Goal: Task Accomplishment & Management: Complete application form

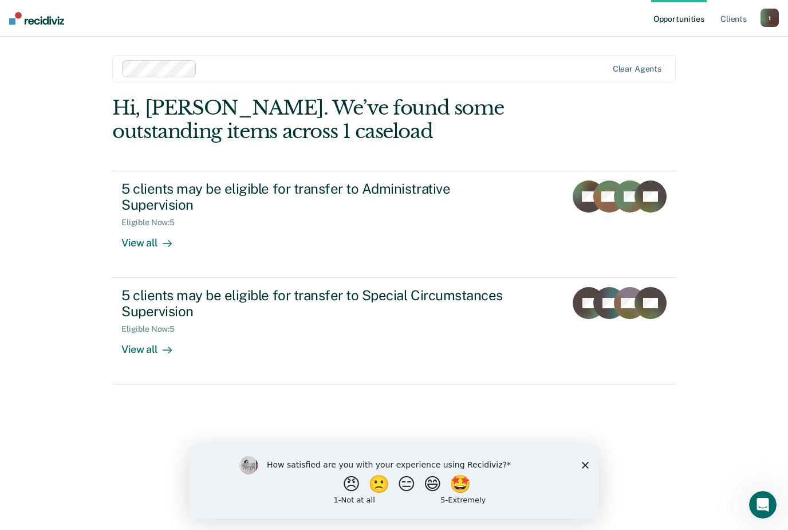
click at [131, 349] on div "View all" at bounding box center [153, 345] width 64 height 22
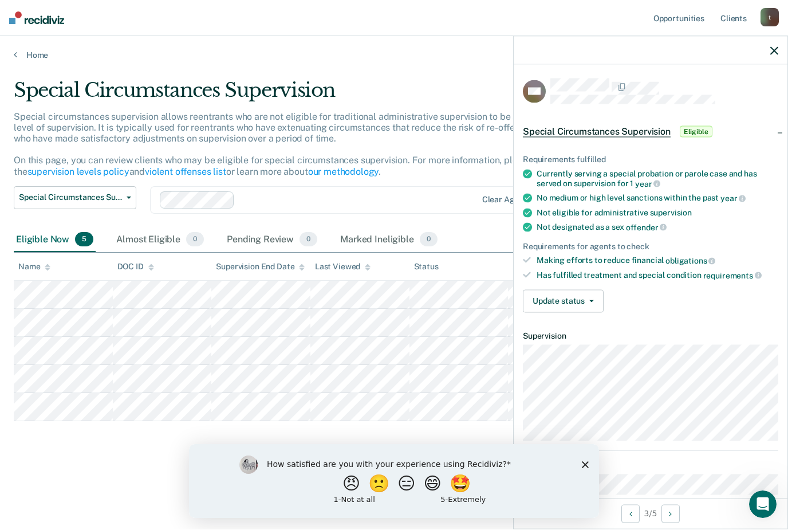
scroll to position [37, 0]
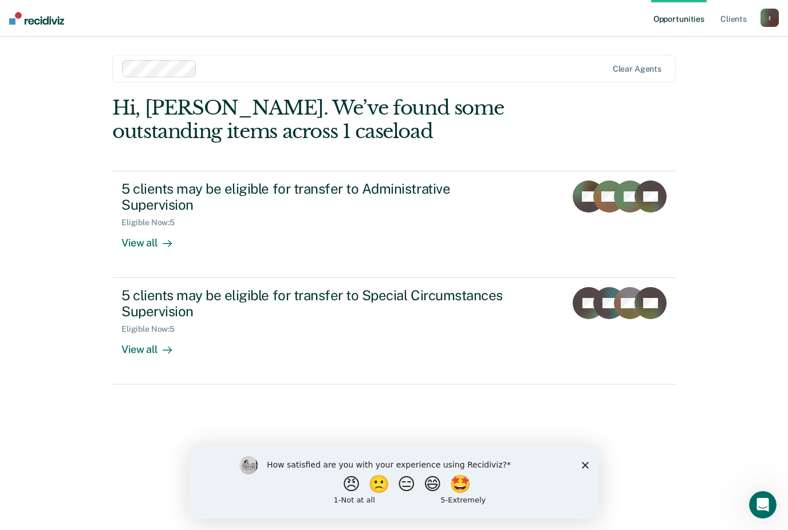
click at [160, 203] on div "5 clients may be eligible for transfer to Administrative Supervision" at bounding box center [322, 196] width 402 height 33
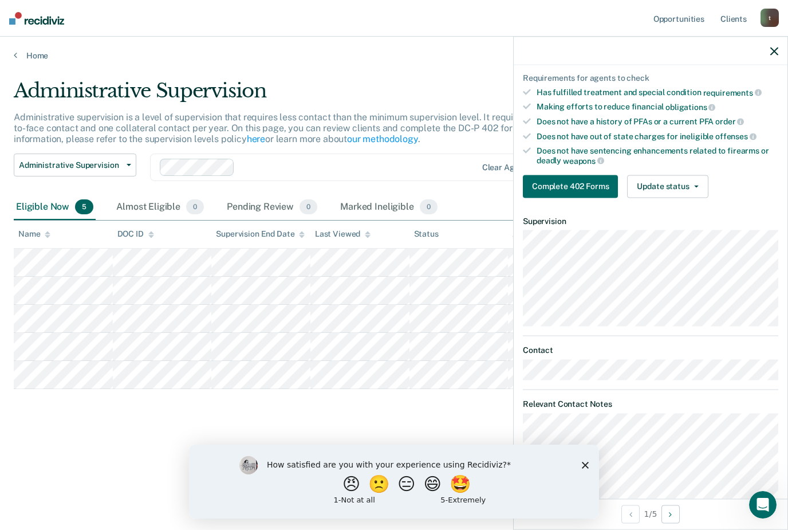
scroll to position [203, 0]
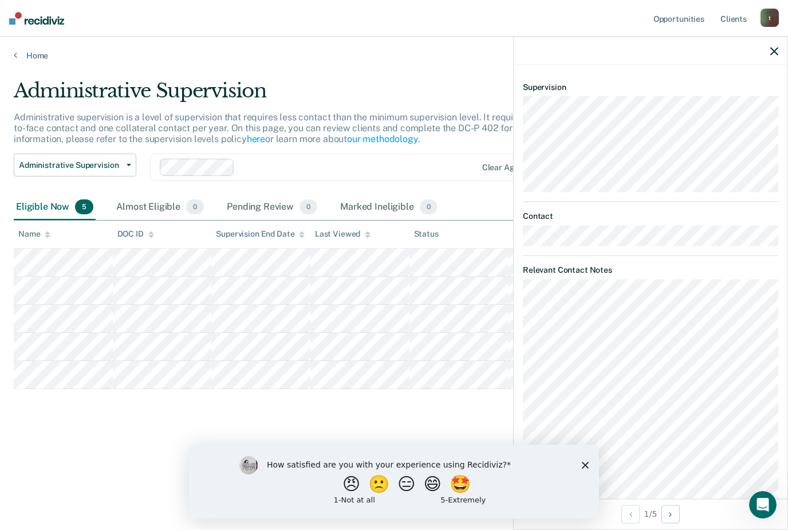
click at [582, 464] on icon "Close survey" at bounding box center [585, 465] width 7 height 7
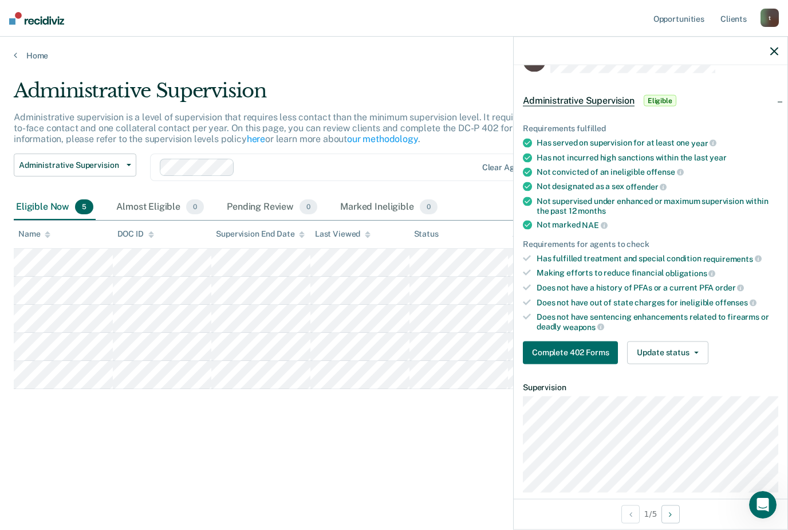
scroll to position [29, 0]
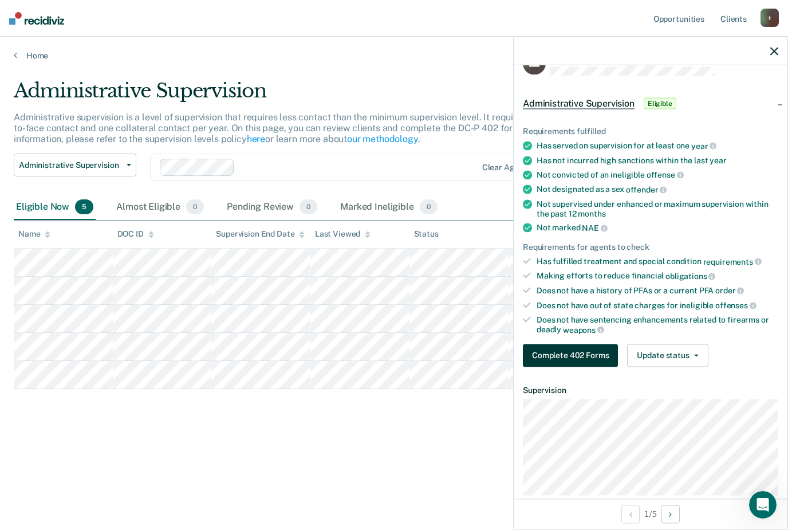
click at [585, 352] on button "Complete 402 Forms" at bounding box center [570, 355] width 95 height 23
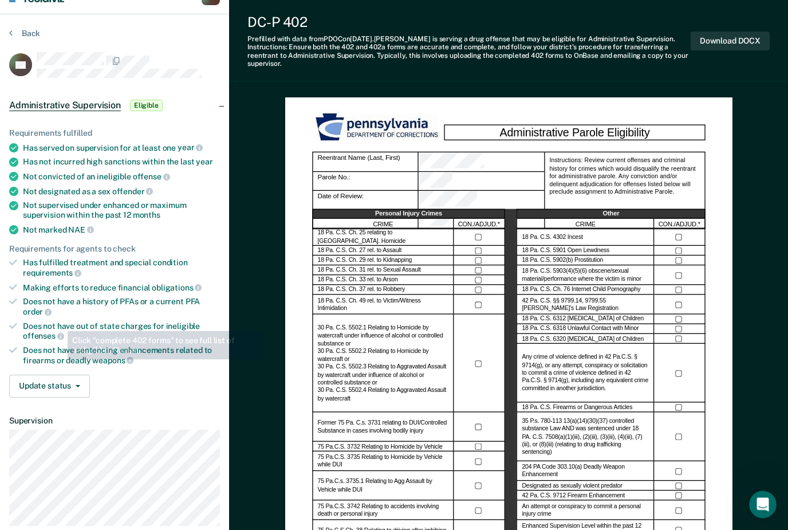
scroll to position [22, 0]
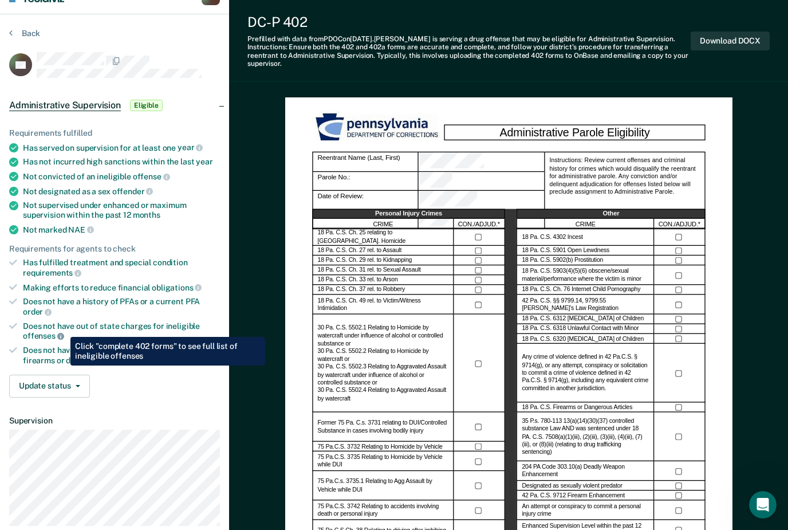
click at [62, 333] on icon at bounding box center [60, 336] width 7 height 7
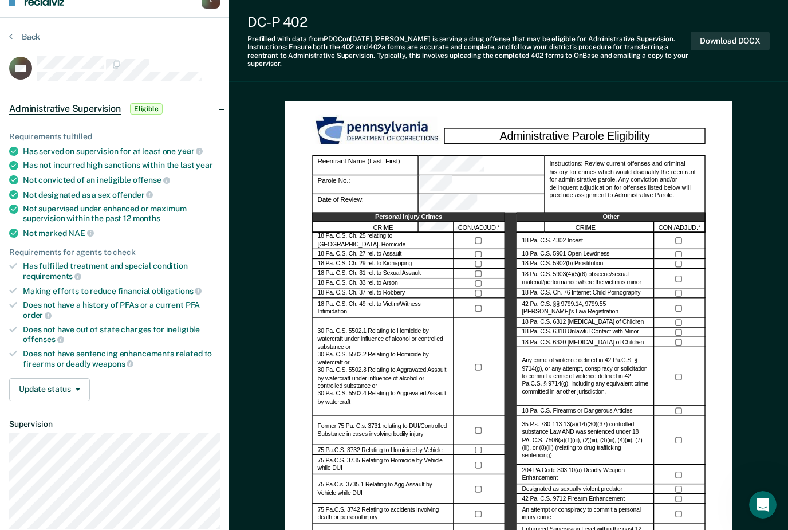
scroll to position [32, 0]
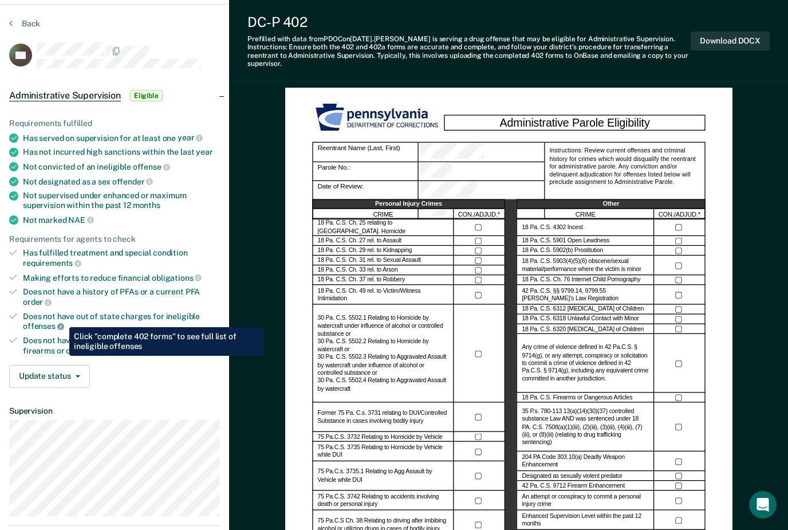
click at [61, 323] on icon at bounding box center [60, 326] width 7 height 7
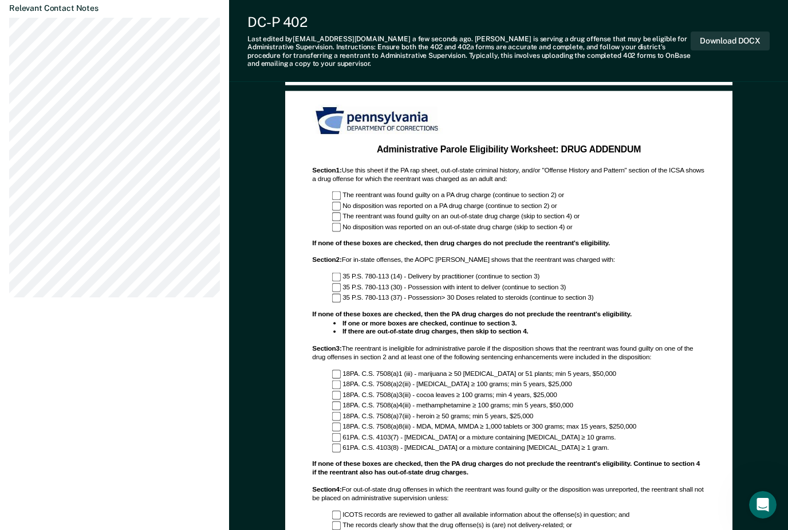
scroll to position [617, 0]
click at [403, 151] on div "Administrative Parole Eligibility Worksheet: DRUG ADDENDUM" at bounding box center [508, 151] width 380 height 12
click at [491, 136] on div "Administrative Parole Eligibility Worksheet: DRUG ADDENDUM Section 1 : Use this…" at bounding box center [508, 328] width 393 height 447
click at [555, 148] on div "Administrative Parole Eligibility Worksheet: DRUG ADDENDUM" at bounding box center [508, 151] width 380 height 12
click at [581, 145] on div "Administrative Parole Eligibility Worksheet: DRUG ADDENDUM" at bounding box center [508, 151] width 380 height 12
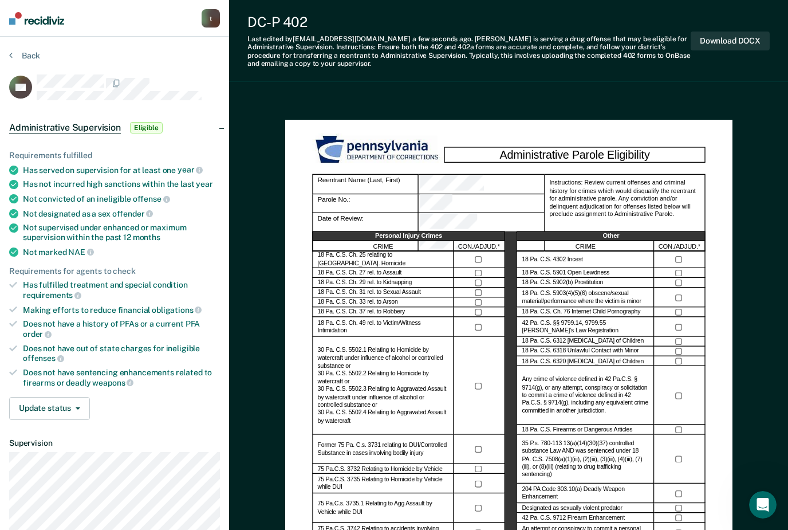
scroll to position [27, 0]
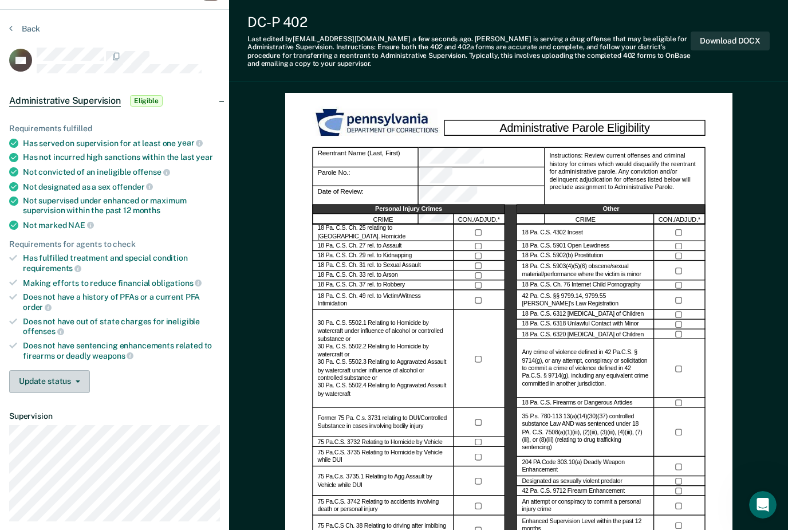
click at [77, 376] on button "Update status" at bounding box center [49, 381] width 81 height 23
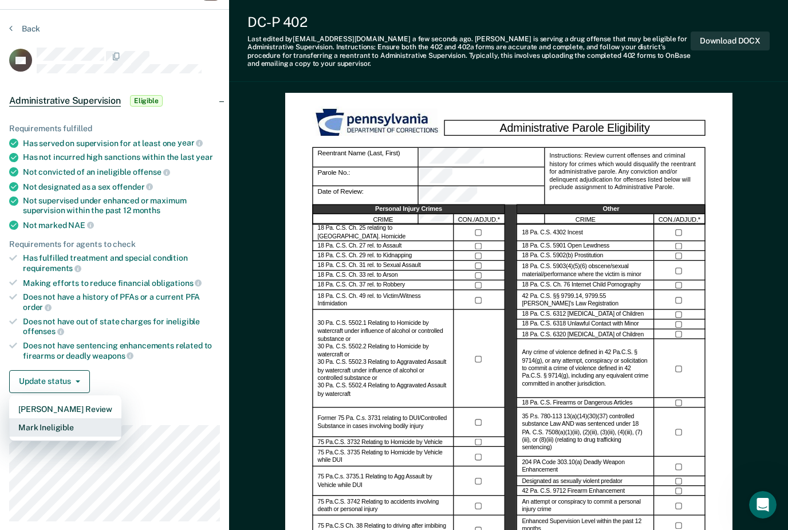
click at [58, 418] on button "Mark Ineligible" at bounding box center [65, 427] width 112 height 18
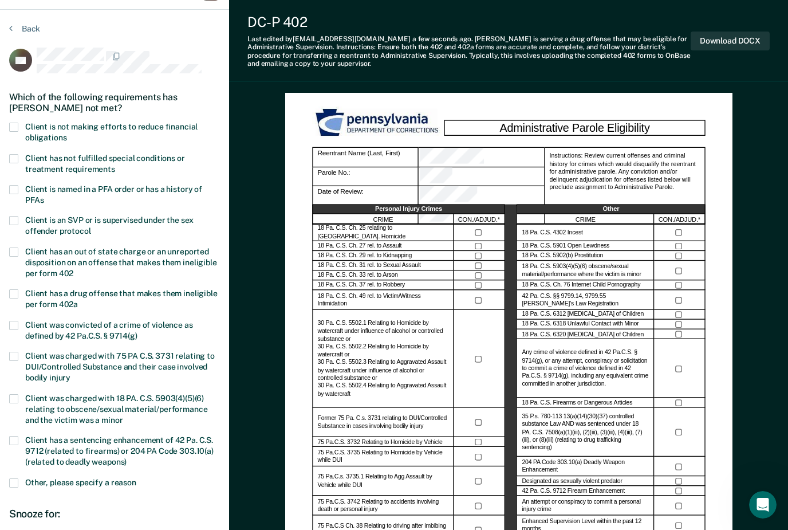
click at [15, 289] on span at bounding box center [13, 293] width 9 height 9
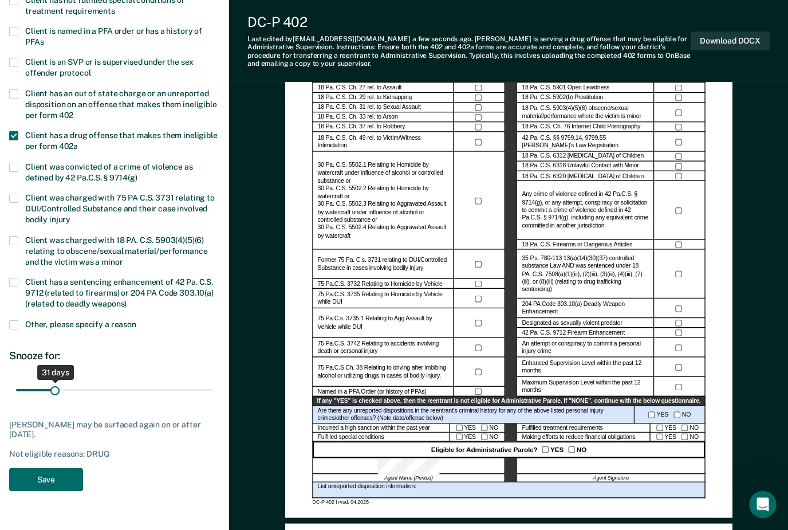
scroll to position [185, 0]
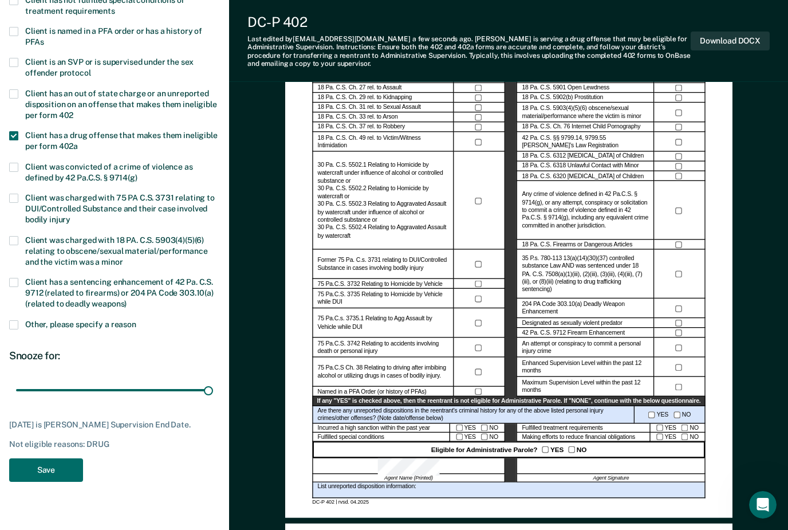
drag, startPoint x: 54, startPoint y: 384, endPoint x: 235, endPoint y: 379, distance: 181.0
click at [235, 379] on div "[EMAIL_ADDRESS][DOMAIN_NAME] t Profile How it works Log Out Back ER Which of th…" at bounding box center [394, 479] width 788 height 1328
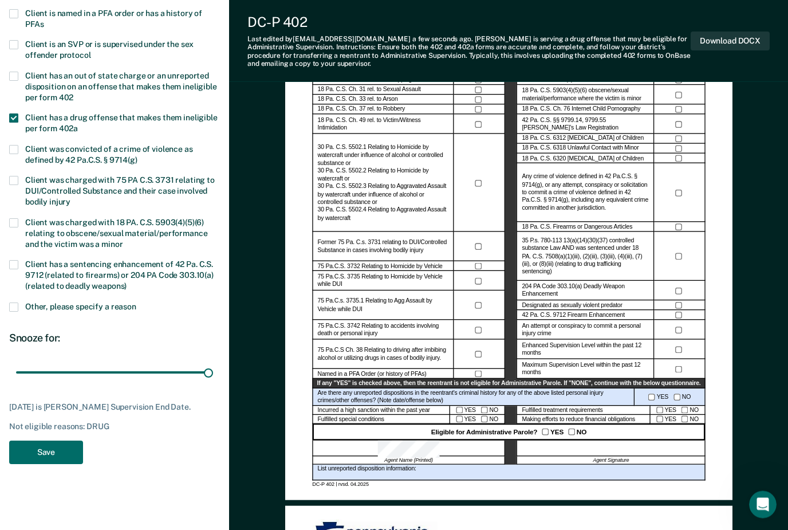
scroll to position [178, 0]
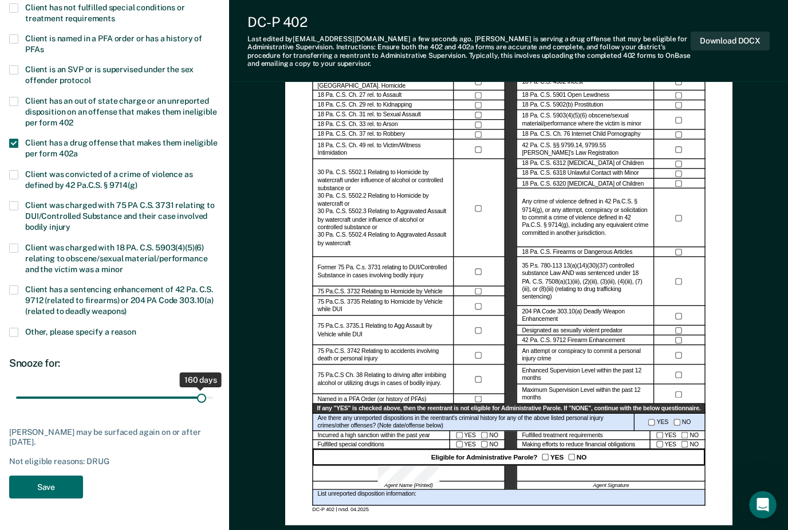
type input "166"
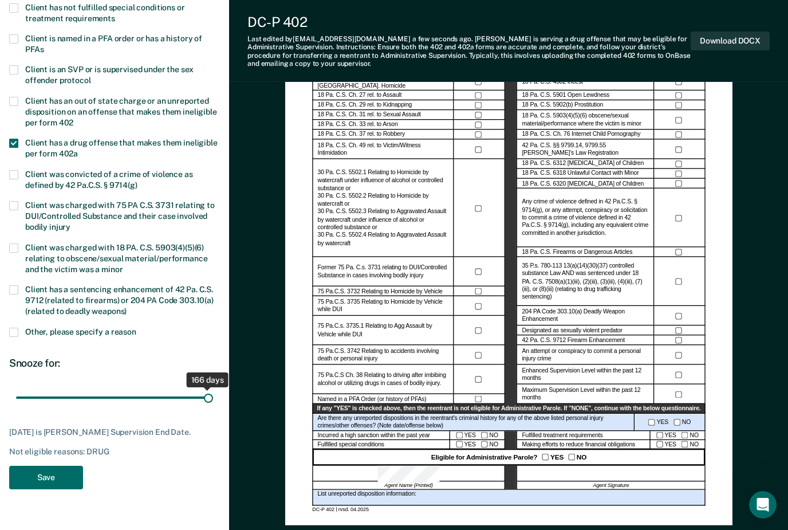
drag, startPoint x: 207, startPoint y: 392, endPoint x: 317, endPoint y: 379, distance: 110.7
click at [317, 379] on div "[EMAIL_ADDRESS][DOMAIN_NAME] t Profile How it works Log Out Back ER Which of th…" at bounding box center [394, 486] width 788 height 1328
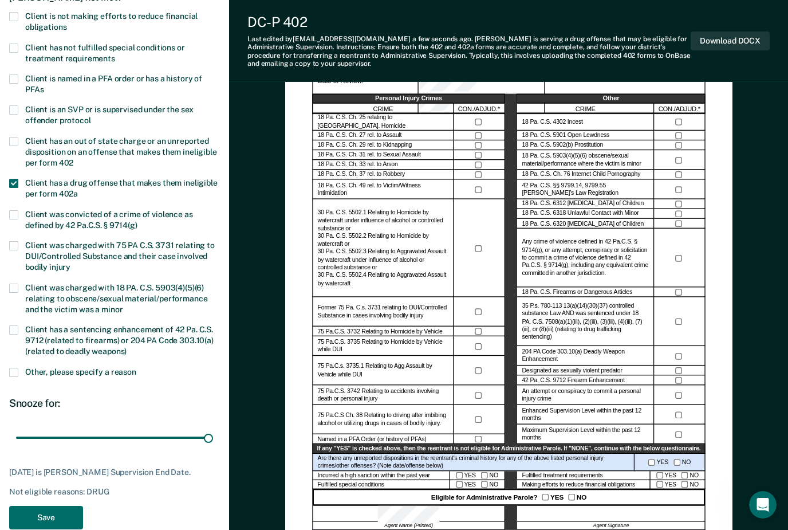
scroll to position [192, 0]
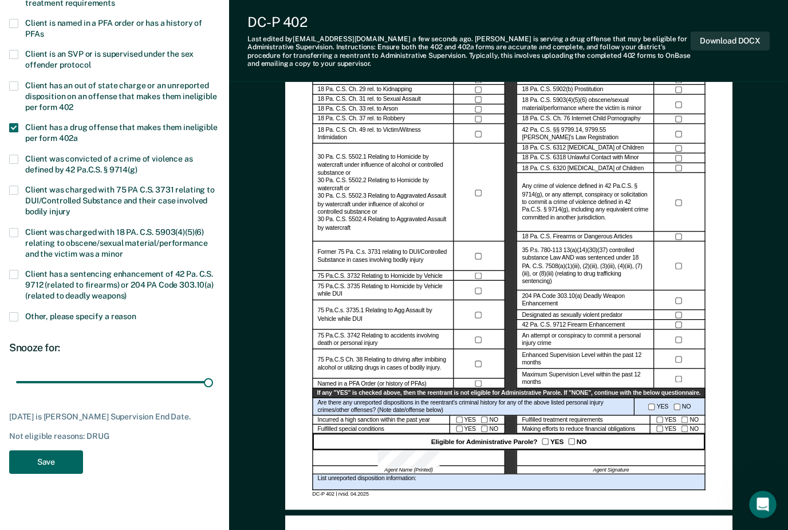
click at [66, 467] on button "Save" at bounding box center [46, 462] width 74 height 23
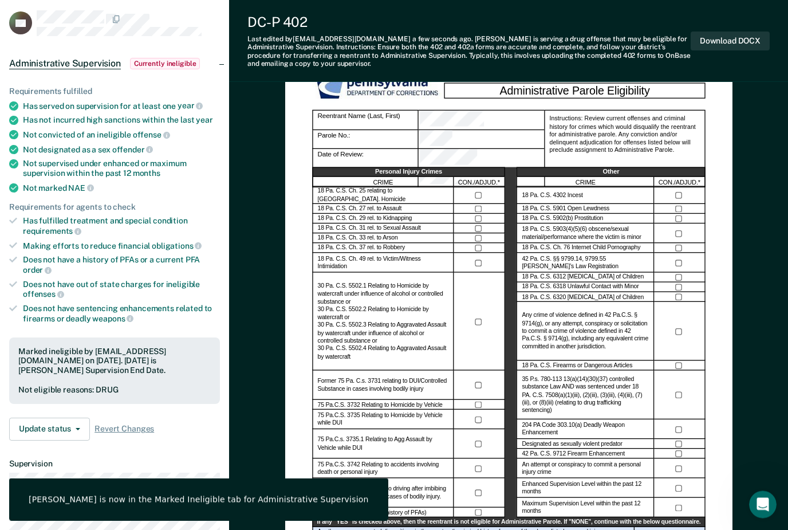
scroll to position [0, 0]
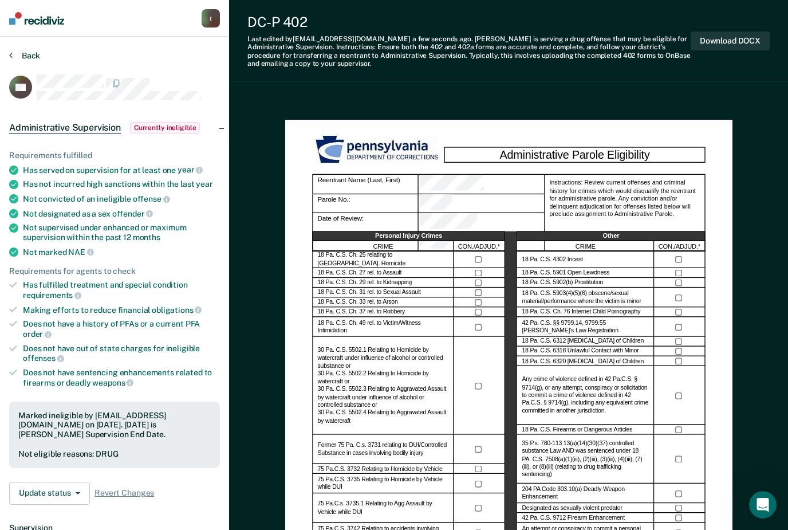
click at [22, 56] on button "Back" at bounding box center [24, 55] width 31 height 10
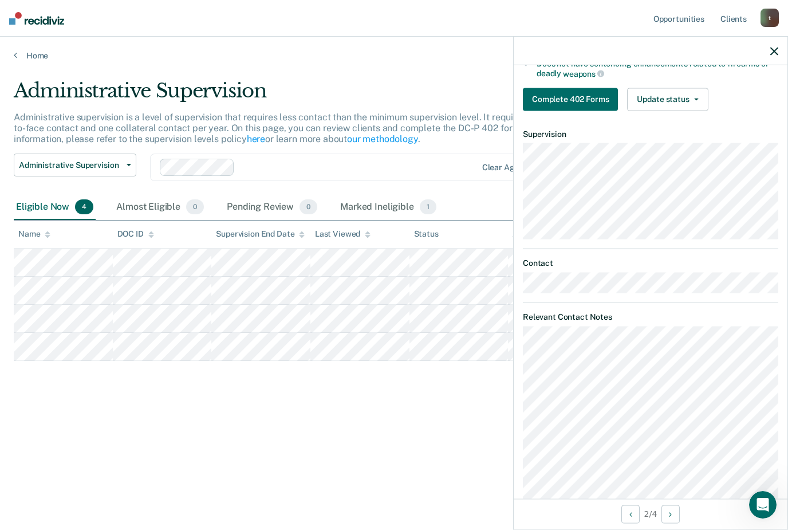
scroll to position [265, 0]
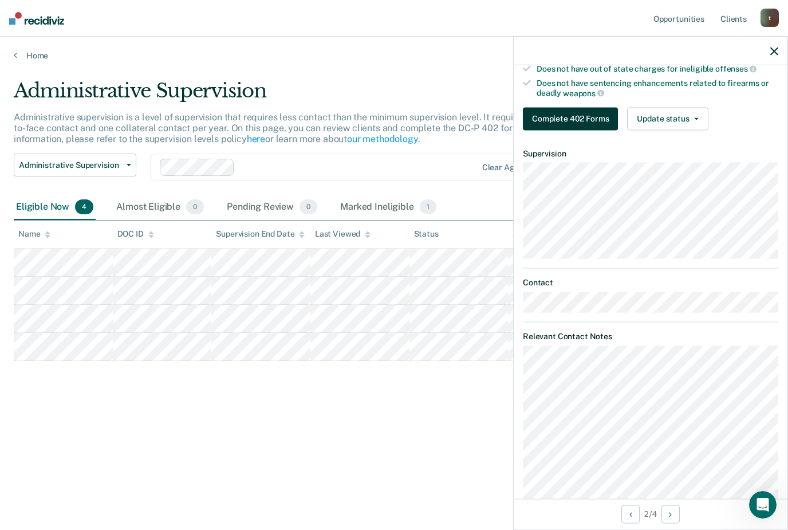
click at [574, 113] on button "Complete 402 Forms" at bounding box center [570, 118] width 95 height 23
